Goal: Task Accomplishment & Management: Manage account settings

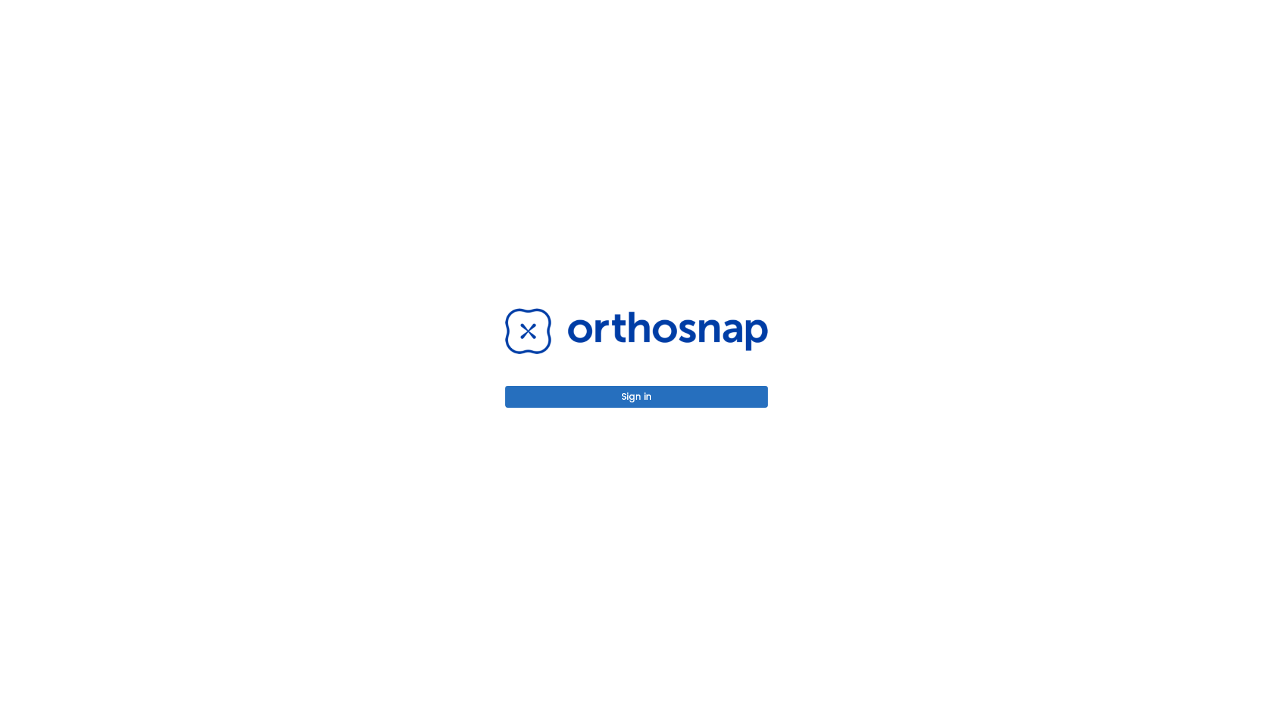
click at [636, 396] on button "Sign in" at bounding box center [636, 397] width 263 height 22
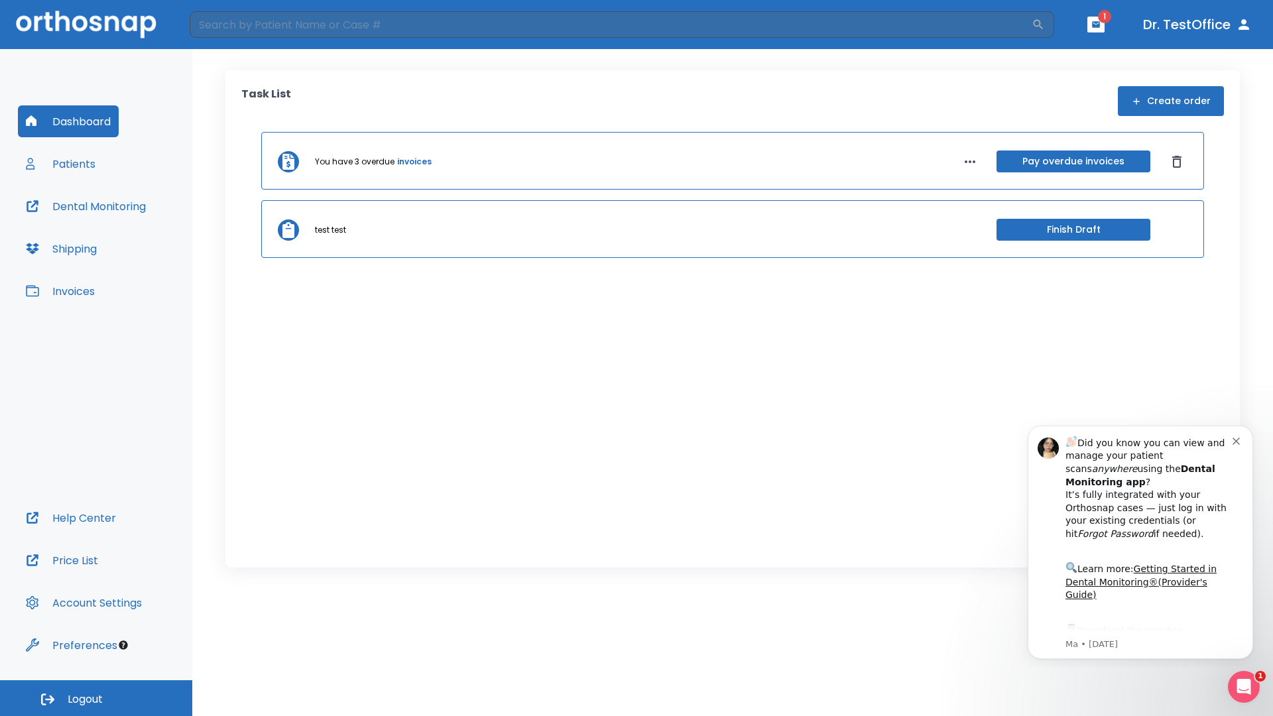
click at [96, 698] on span "Logout" at bounding box center [85, 699] width 35 height 15
